Goal: Information Seeking & Learning: Learn about a topic

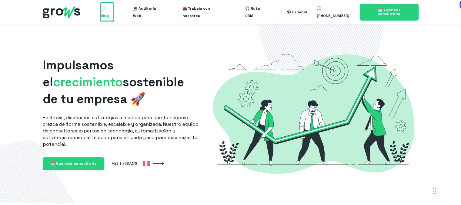
click at [111, 13] on span "🧾 Blog" at bounding box center [107, 11] width 13 height 19
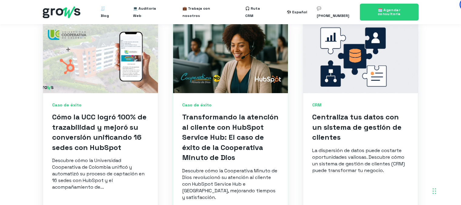
scroll to position [266, 0]
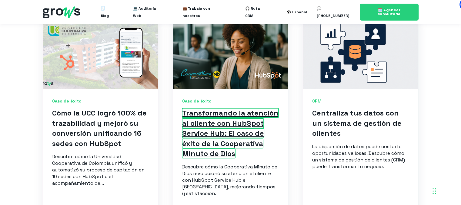
click at [226, 114] on link "Transformando la atención al cliente con HubSpot Service Hub: El caso de éxito …" at bounding box center [230, 133] width 96 height 50
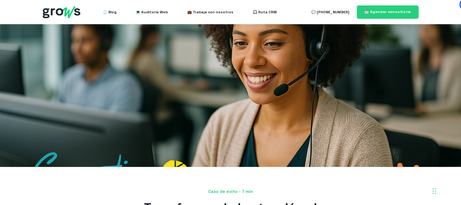
scroll to position [1, 0]
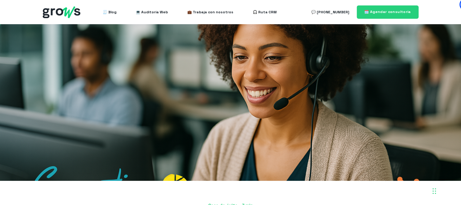
click at [230, 90] on div at bounding box center [230, 102] width 461 height 157
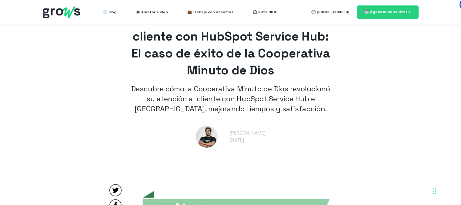
scroll to position [0, 0]
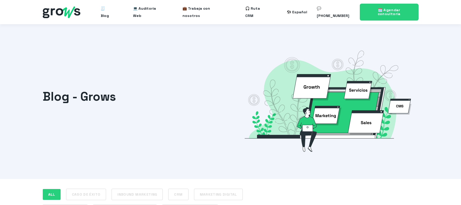
scroll to position [266, 0]
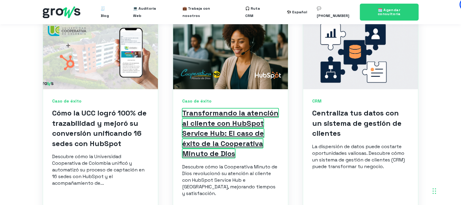
click at [199, 108] on link "Transformando la atención al cliente con HubSpot Service Hub: El caso de éxito …" at bounding box center [230, 133] width 96 height 50
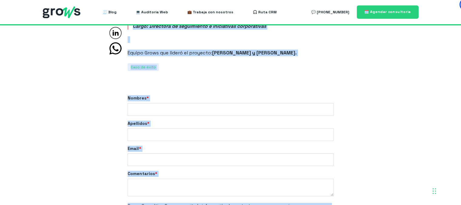
scroll to position [2535, 0]
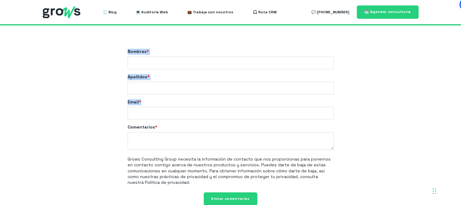
drag, startPoint x: 146, startPoint y: 75, endPoint x: 358, endPoint y: 92, distance: 212.9
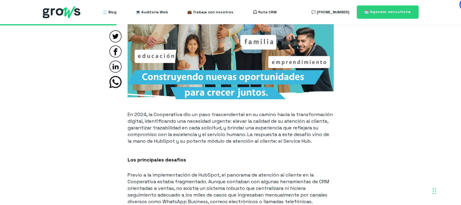
scroll to position [608, 0]
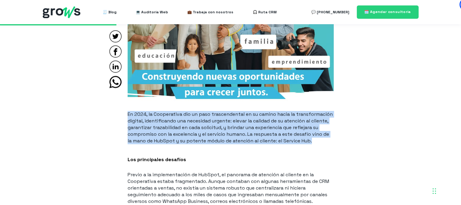
drag, startPoint x: 317, startPoint y: 140, endPoint x: 124, endPoint y: 115, distance: 194.1
copy p "En 2024, la Cooperativa dio un paso trascendental en su camino hacia la transfo…"
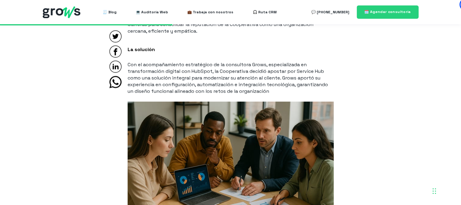
scroll to position [900, 0]
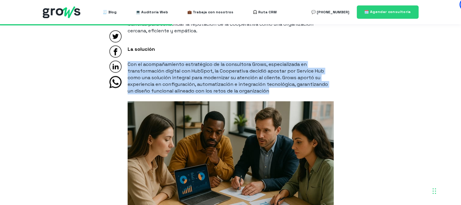
drag, startPoint x: 128, startPoint y: 64, endPoint x: 281, endPoint y: 94, distance: 155.5
click at [281, 94] on p "Con el acompañamiento estratégico de la consultora Grows, especializada en tran…" at bounding box center [230, 77] width 206 height 33
copy p "Con el acompañamiento estratégico de la consultora Grows, especializada en tran…"
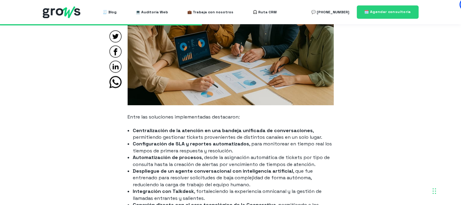
scroll to position [1109, 0]
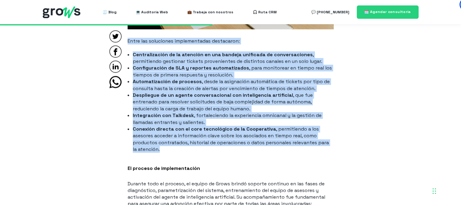
drag, startPoint x: 162, startPoint y: 151, endPoint x: 127, endPoint y: 38, distance: 118.9
copy span "Entre las soluciones implementadas destacaron: Centralización de la atención en…"
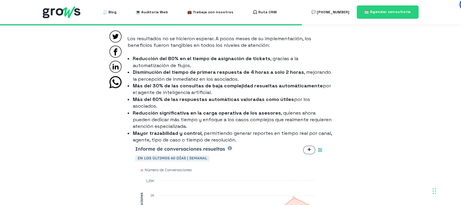
scroll to position [1574, 0]
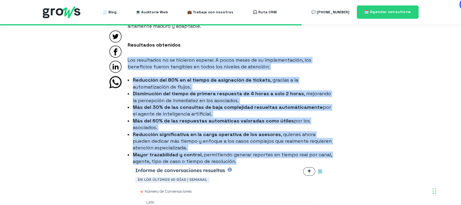
drag, startPoint x: 128, startPoint y: 61, endPoint x: 239, endPoint y: 155, distance: 145.8
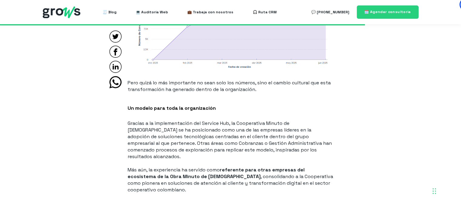
scroll to position [1904, 0]
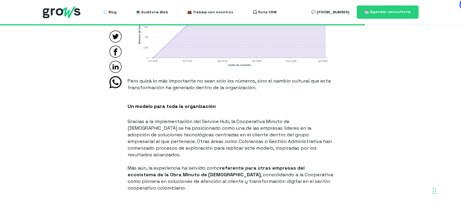
copy span "Los resultados no se hicieron esperar. A pocos meses de su implementación, los …"
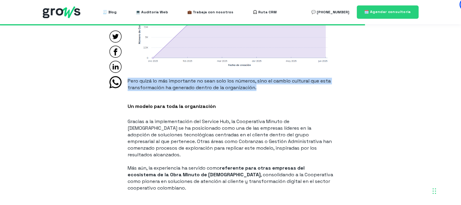
drag, startPoint x: 261, startPoint y: 82, endPoint x: 127, endPoint y: 76, distance: 133.7
click at [127, 78] on p "Pero quizá lo más importante no sean solo los números, sino el cambio cultural …" at bounding box center [230, 84] width 206 height 13
copy p "Pero quizá lo más importante no sean solo los números, sino el cambio cultural …"
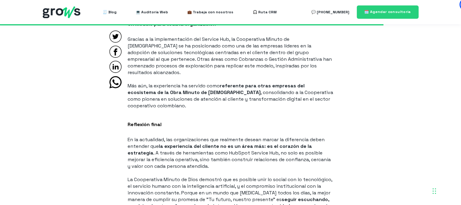
scroll to position [1986, 0]
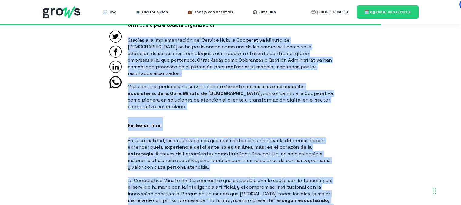
drag, startPoint x: 159, startPoint y: 194, endPoint x: 126, endPoint y: 33, distance: 164.4
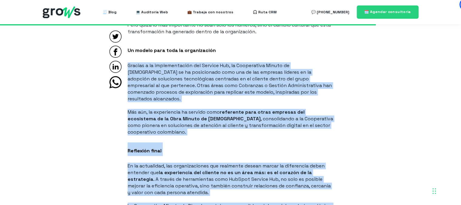
scroll to position [1960, 0]
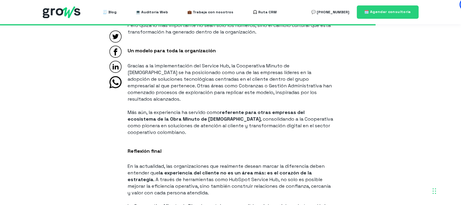
click at [129, 48] on span "Un modelo para toda la organización" at bounding box center [171, 51] width 88 height 6
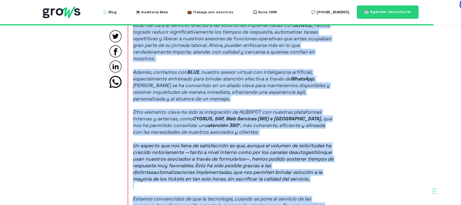
scroll to position [2262, 0]
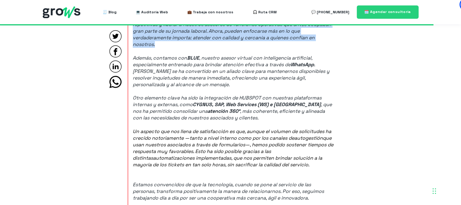
drag, startPoint x: 127, startPoint y: 43, endPoint x: 268, endPoint y: 31, distance: 140.9
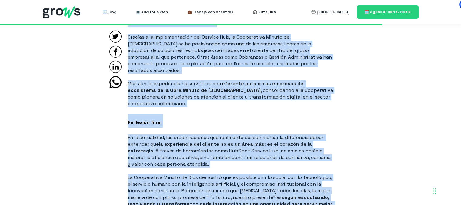
scroll to position [1987, 0]
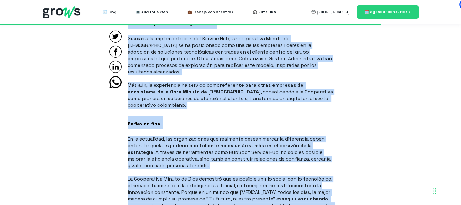
click at [201, 38] on p "Gracias a la implementación del Service Hub, la Cooperativa Minuto de [DEMOGRAP…" at bounding box center [230, 55] width 206 height 40
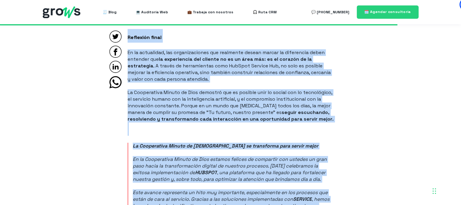
scroll to position [2125, 0]
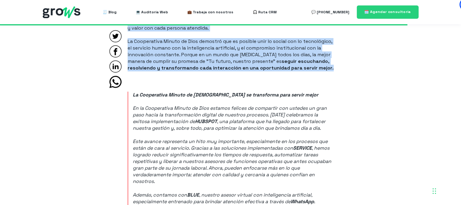
drag, startPoint x: 128, startPoint y: 33, endPoint x: 183, endPoint y: 58, distance: 60.0
copy span "Un modelo para toda la organización Gracias a la implementación del Service Hub…"
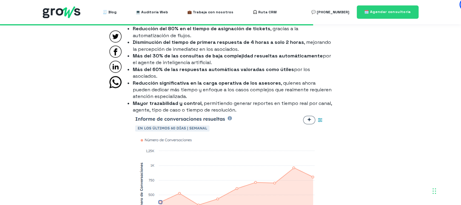
scroll to position [1616, 0]
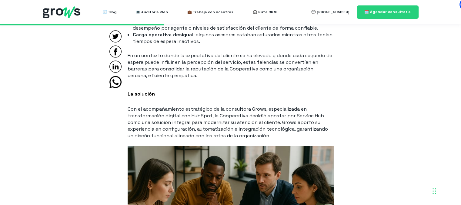
scroll to position [855, 0]
click at [62, 12] on img at bounding box center [62, 12] width 38 height 12
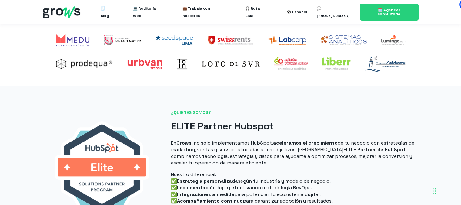
scroll to position [226, 0]
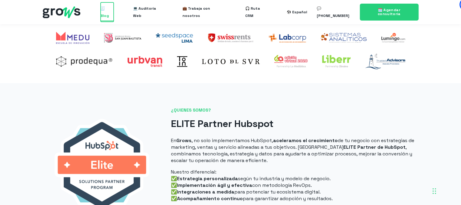
click at [113, 13] on span "🧾 Blog" at bounding box center [107, 11] width 13 height 19
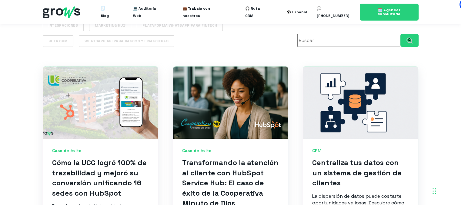
scroll to position [217, 0]
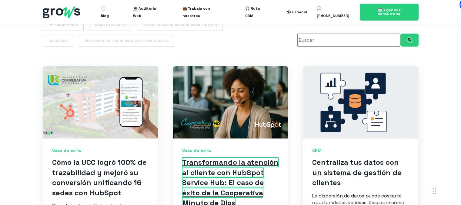
click at [210, 165] on link "Transformando la atención al cliente con HubSpot Service Hub: El caso de éxito …" at bounding box center [230, 183] width 96 height 50
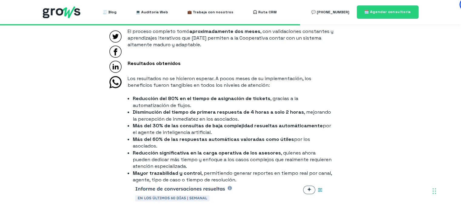
scroll to position [1570, 0]
